Goal: Book appointment/travel/reservation

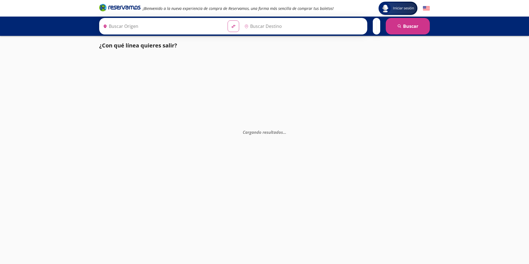
type input "Santiago de Querétaro, [GEOGRAPHIC_DATA]"
type input "[GEOGRAPHIC_DATA], [GEOGRAPHIC_DATA]"
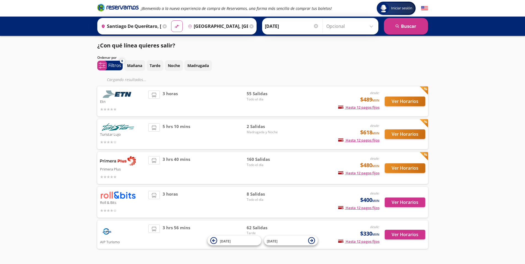
scroll to position [18, 0]
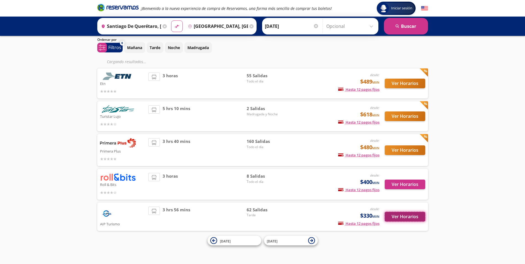
click at [389, 217] on button "Ver Horarios" at bounding box center [405, 217] width 41 height 10
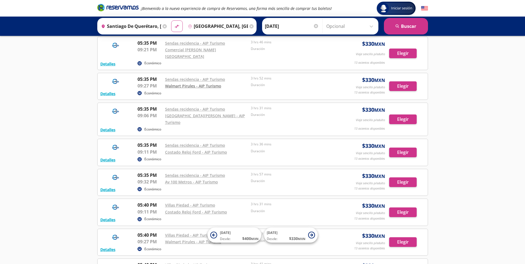
scroll to position [1568, 0]
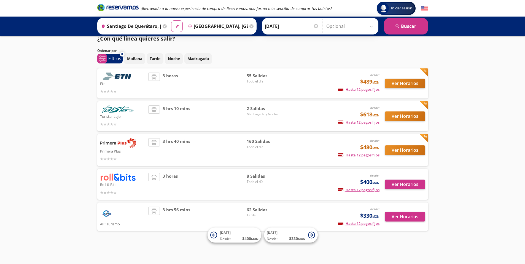
scroll to position [7, 0]
click at [400, 187] on button "Ver Horarios" at bounding box center [405, 185] width 41 height 10
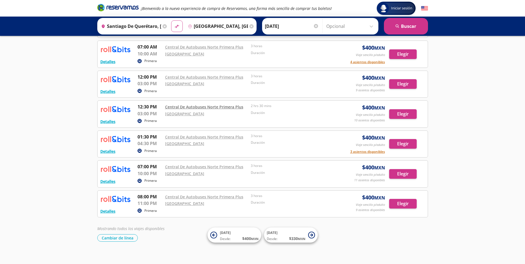
scroll to position [90, 0]
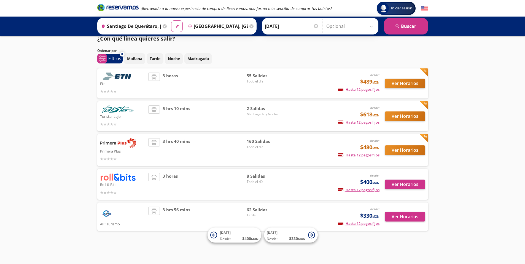
scroll to position [7, 0]
